Goal: Find specific page/section: Find specific page/section

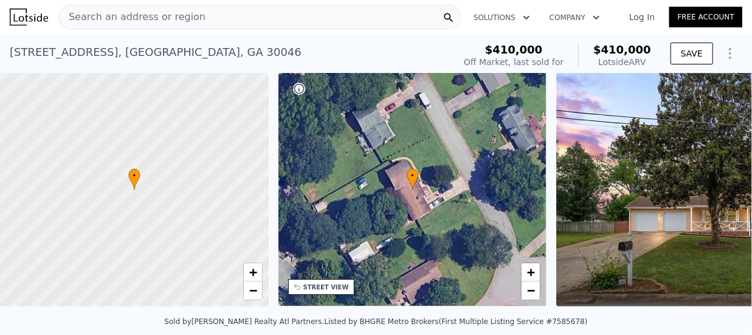
click at [270, 49] on div "618 Summerville Dr , Gwinnett County , GA 30046 Sold Jul 2025 for $410k (~ARV $…" at bounding box center [229, 56] width 439 height 34
click at [255, 54] on div "618 Summerville Dr , Gwinnett County , GA 30046 Sold Jul 2025 for $410k (~ARV $…" at bounding box center [229, 56] width 439 height 34
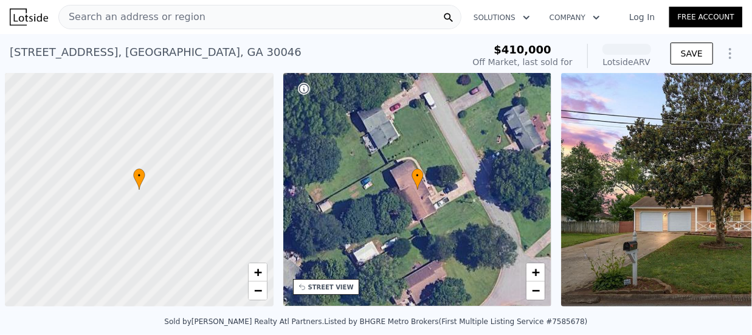
scroll to position [0, 5]
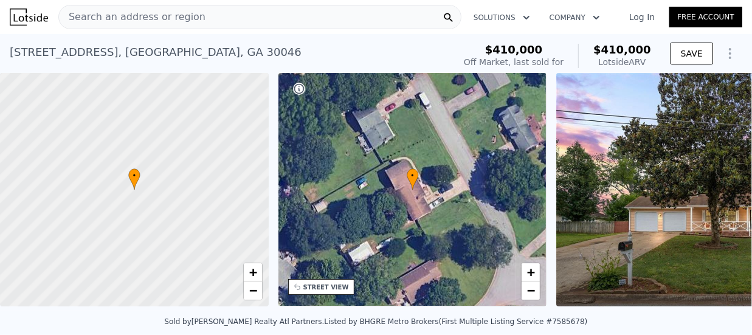
click at [190, 16] on div "Search an address or region" at bounding box center [259, 17] width 403 height 24
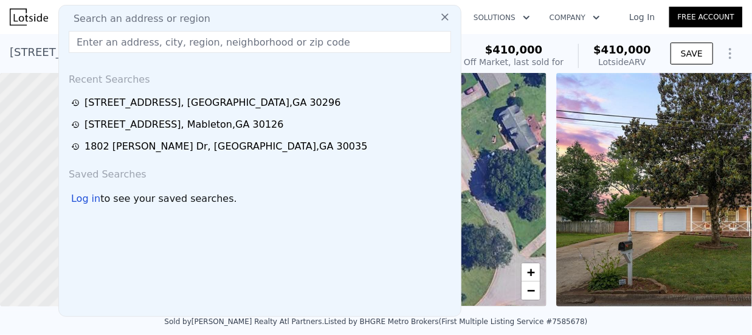
paste input "504 Tracy Ct, Lawrenceville, GA 30046"
type input "504 Tracy Ct, Lawrenceville, GA 30046"
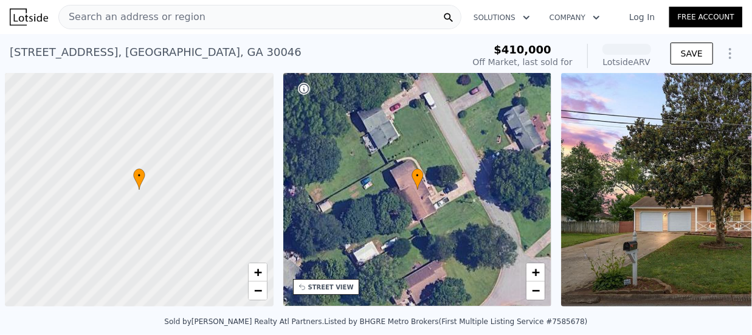
scroll to position [0, 5]
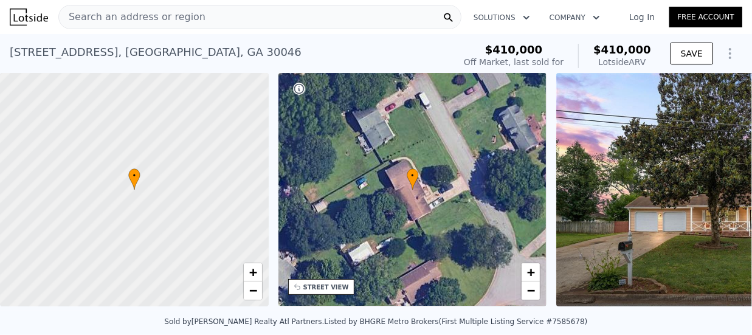
click at [106, 18] on span "Search an address or region" at bounding box center [132, 17] width 146 height 15
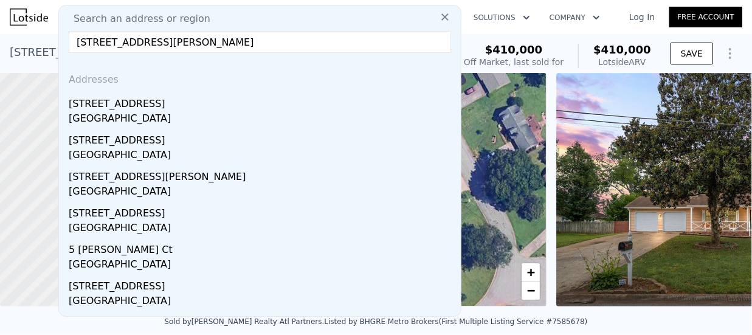
click at [247, 44] on input "504 Tracy Ct, Lawrenceville, GA 30046" at bounding box center [260, 42] width 382 height 22
type input "504 Tracy Ct, Lawrenceville, GA 30046"
click at [124, 12] on span "Search an address or region" at bounding box center [137, 19] width 146 height 15
click at [126, 14] on span "Search an address or region" at bounding box center [137, 19] width 146 height 15
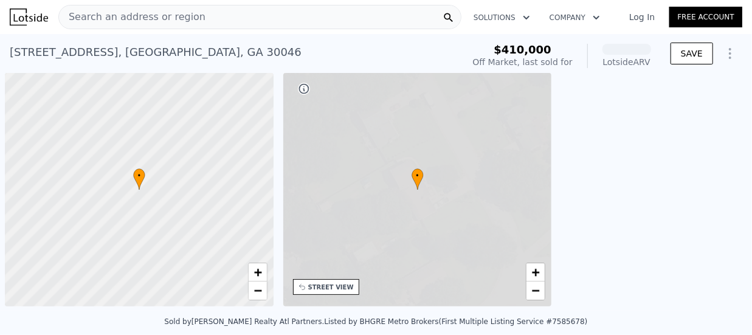
scroll to position [0, 5]
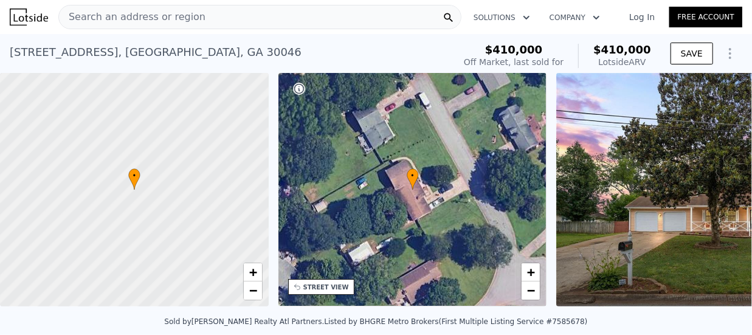
click at [103, 16] on span "Search an address or region" at bounding box center [132, 17] width 146 height 15
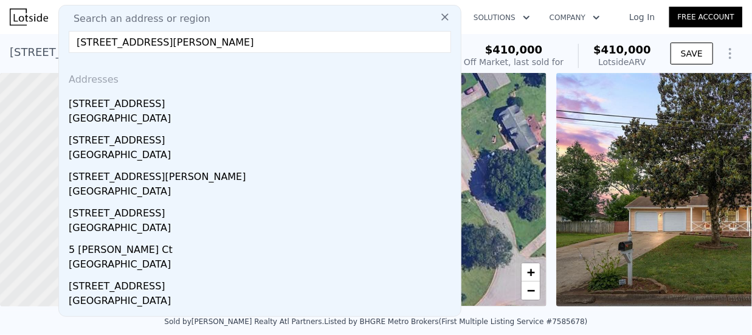
type input "504 Tracy Ct, Lawrenceville, GA 30046"
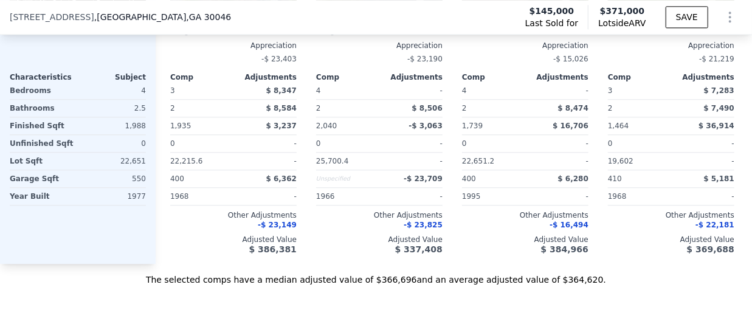
scroll to position [1496, 0]
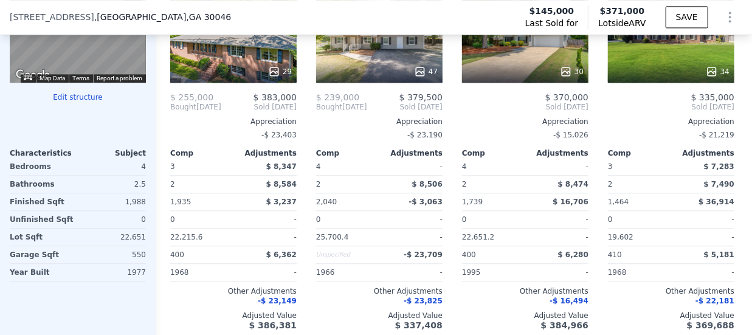
scroll to position [1379, 0]
